Goal: Communication & Community: Answer question/provide support

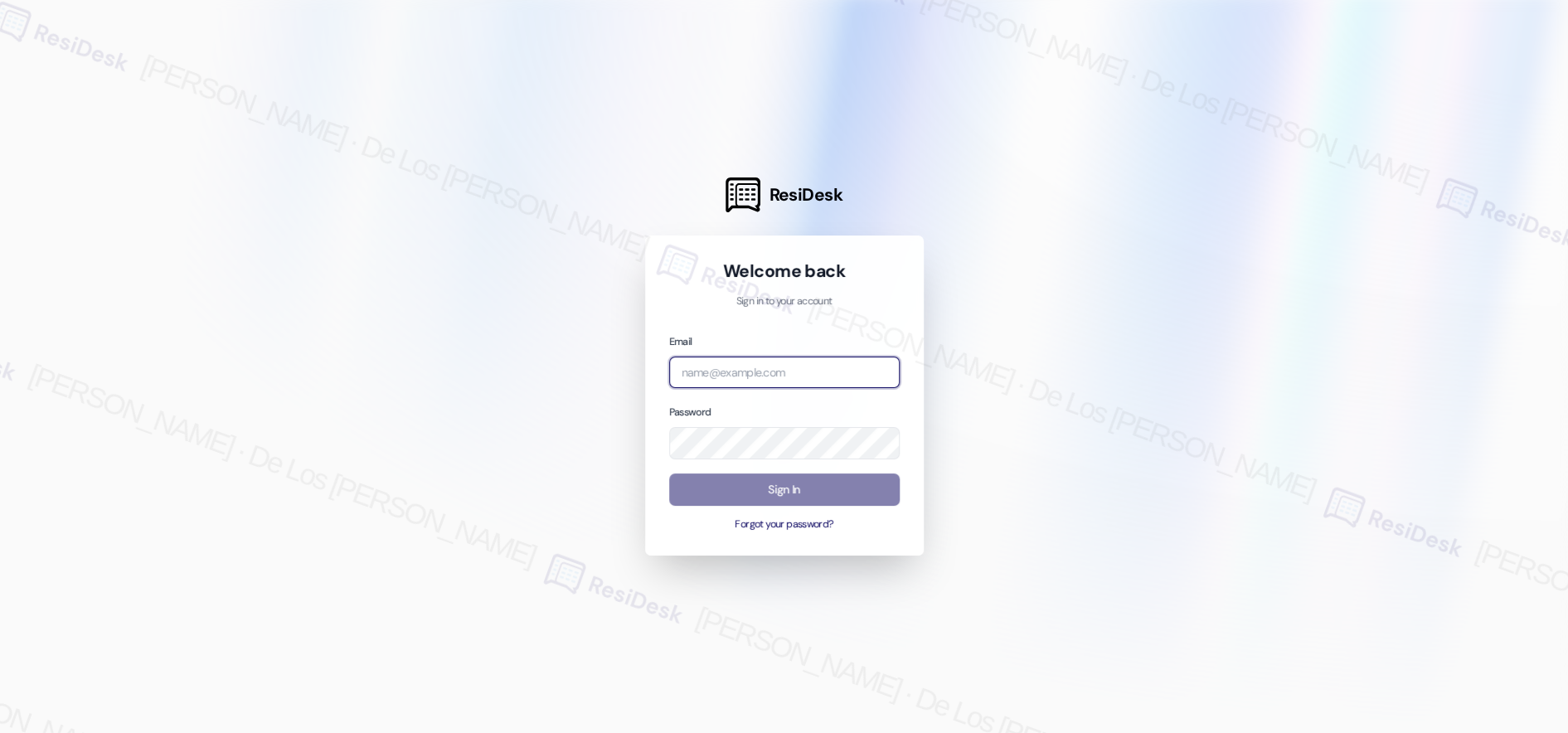
click at [873, 370] on input "email" at bounding box center [784, 372] width 230 height 33
click at [1394, 167] on div at bounding box center [784, 366] width 1568 height 733
click at [810, 374] on input "[PERSON_NAME]" at bounding box center [784, 372] width 230 height 33
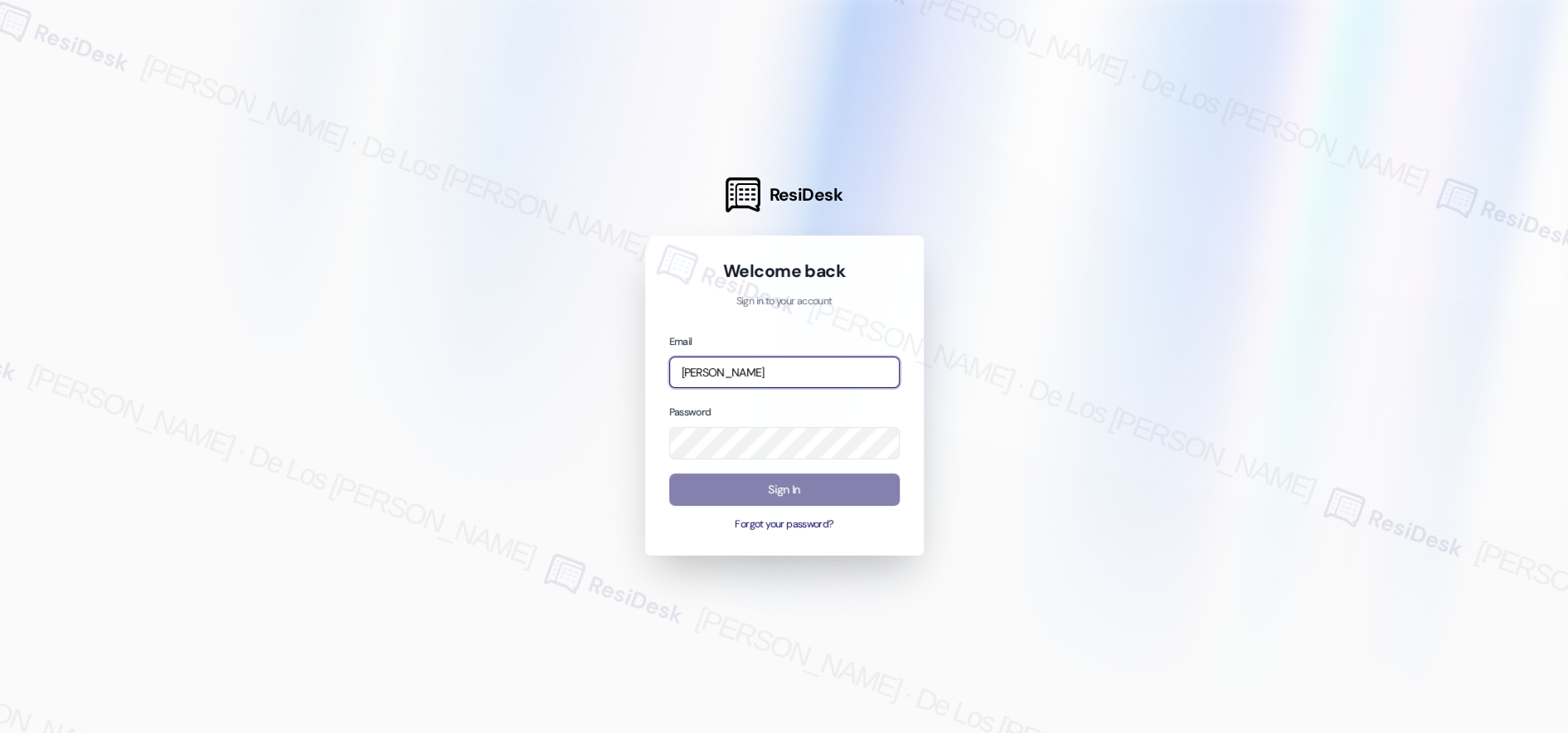
paste input "automated-surveys-kane_realty-resen.six@kane_[DOMAIN_NAME]"
type input "automated-surveys-kane_realty-resen.six@kane_[DOMAIN_NAME]"
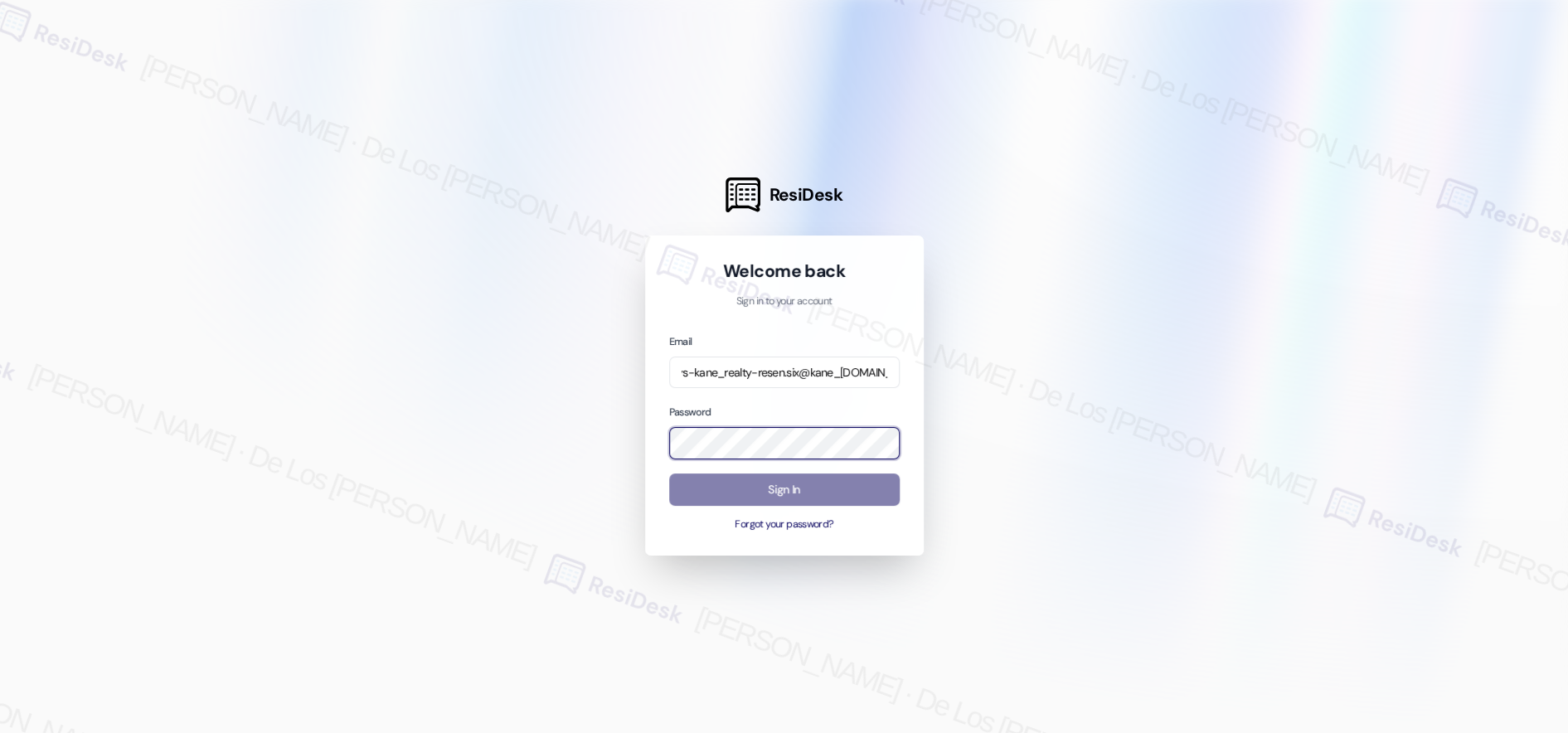
scroll to position [0, 0]
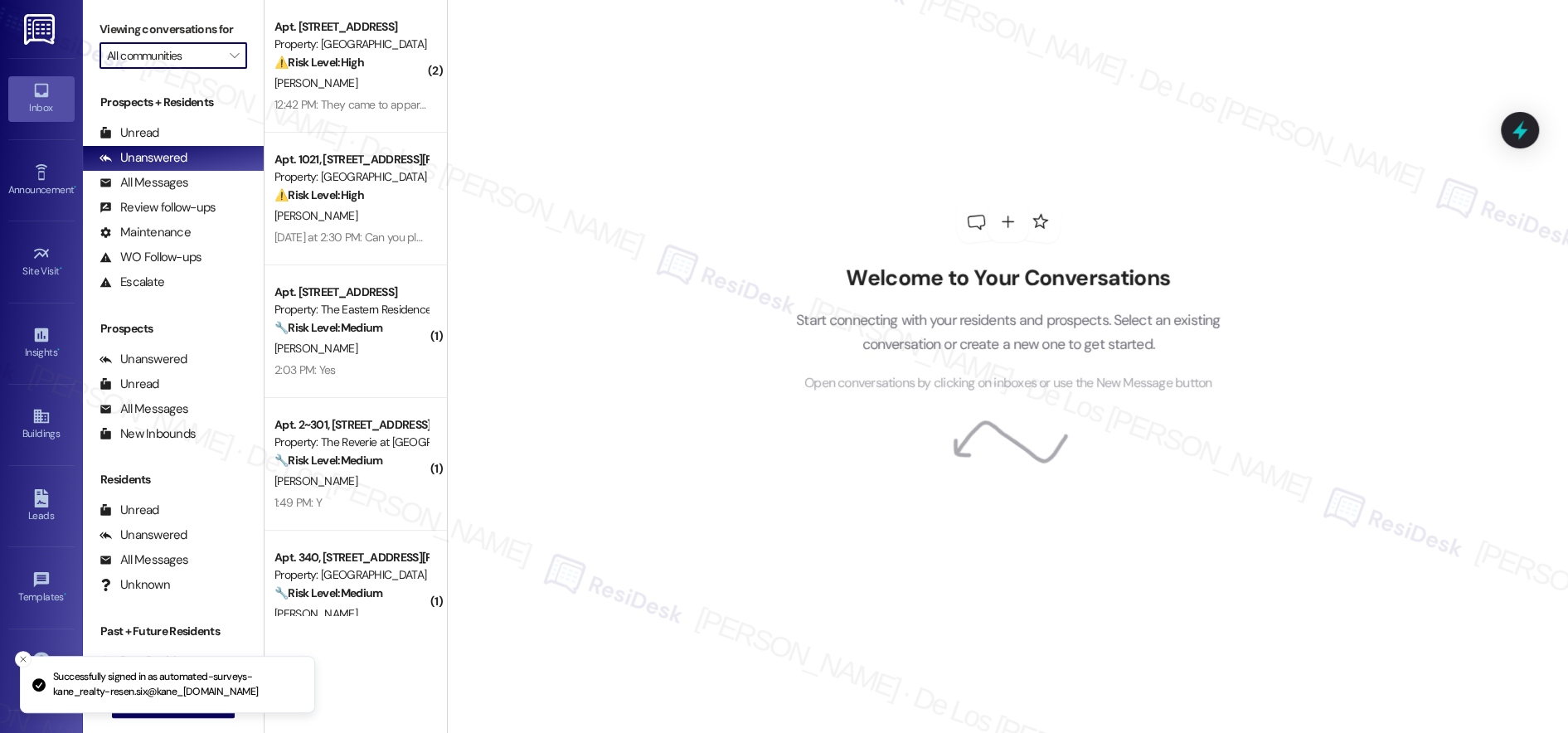
click at [173, 58] on input "All communities" at bounding box center [164, 56] width 113 height 27
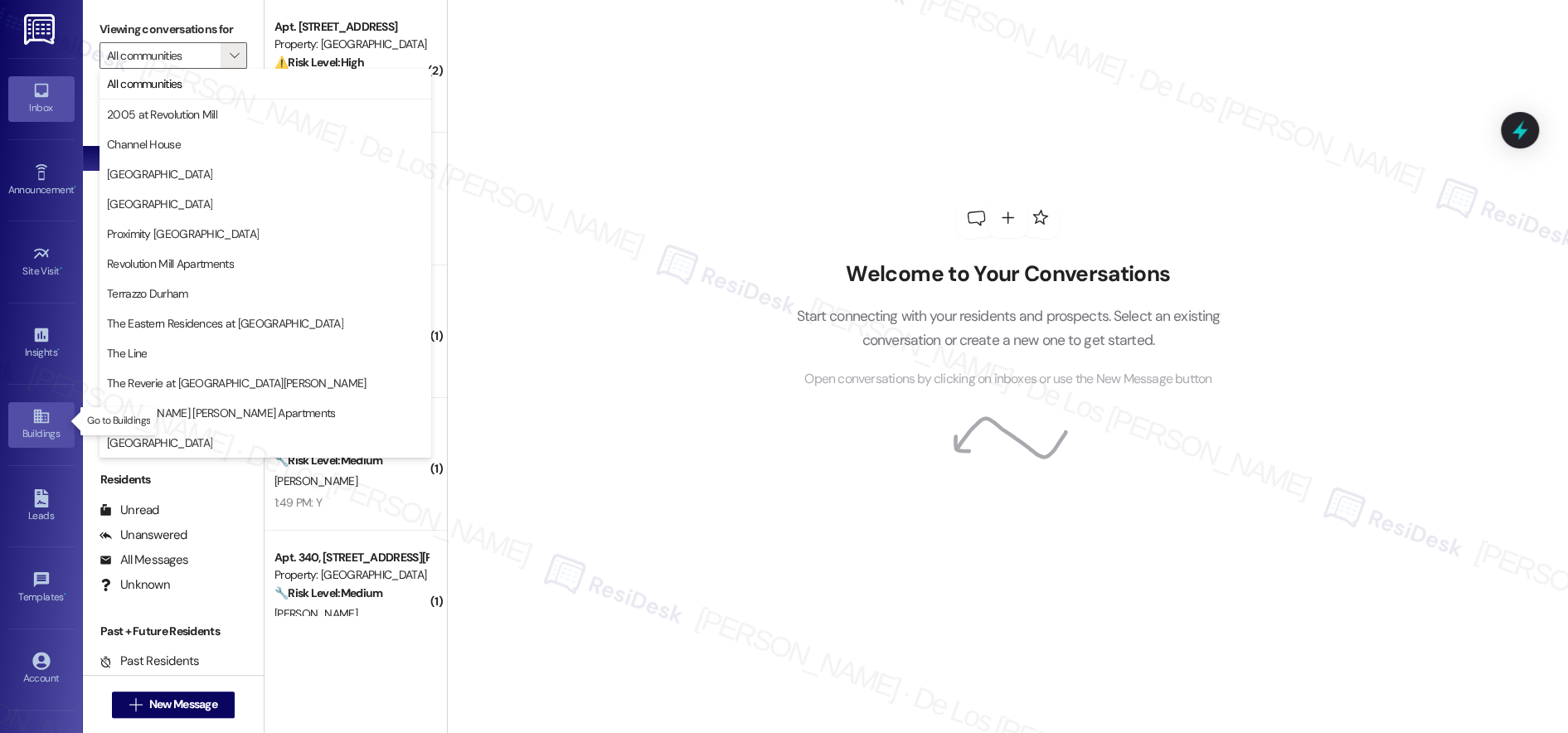
click at [45, 412] on icon at bounding box center [40, 416] width 15 height 14
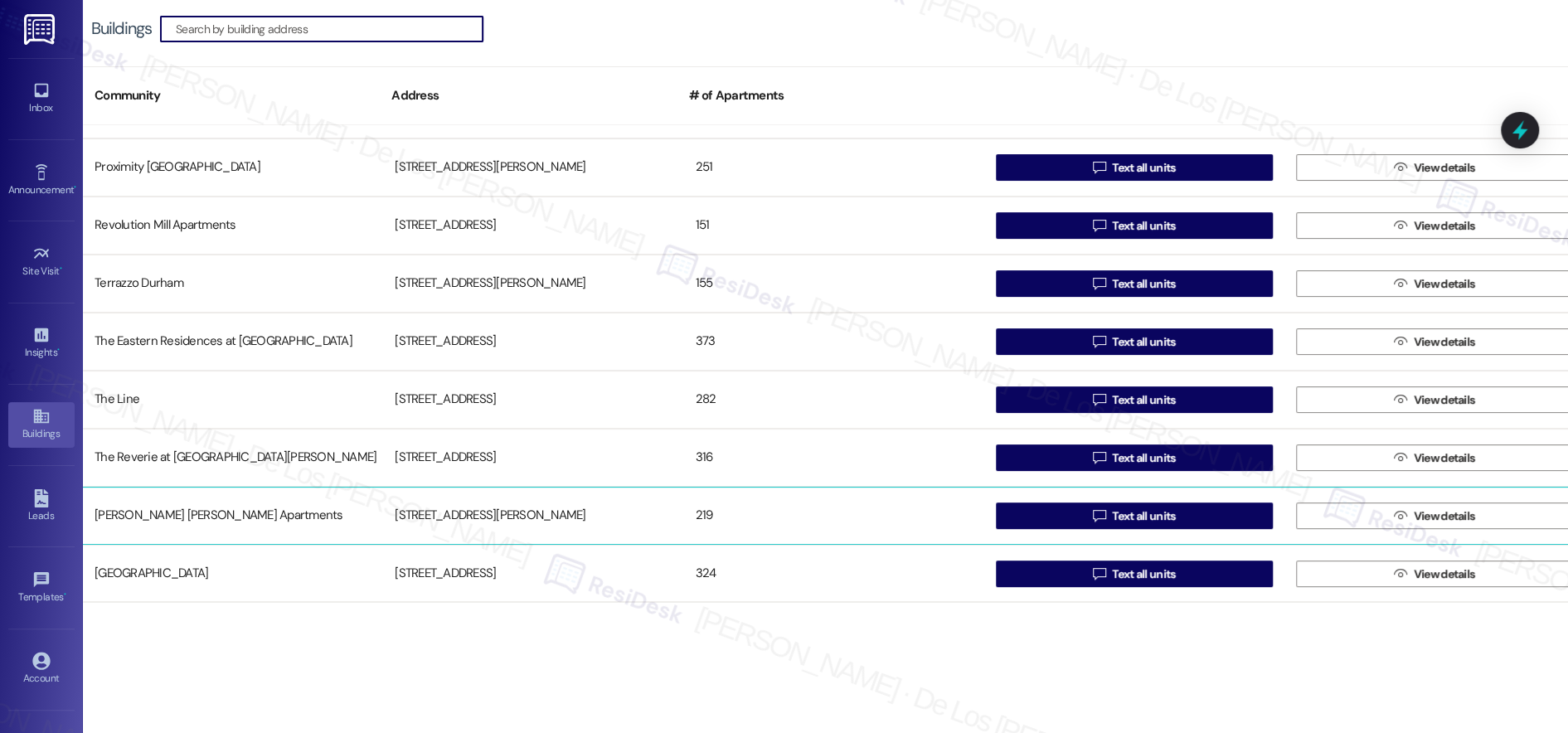
scroll to position [1, 0]
